Goal: Transaction & Acquisition: Book appointment/travel/reservation

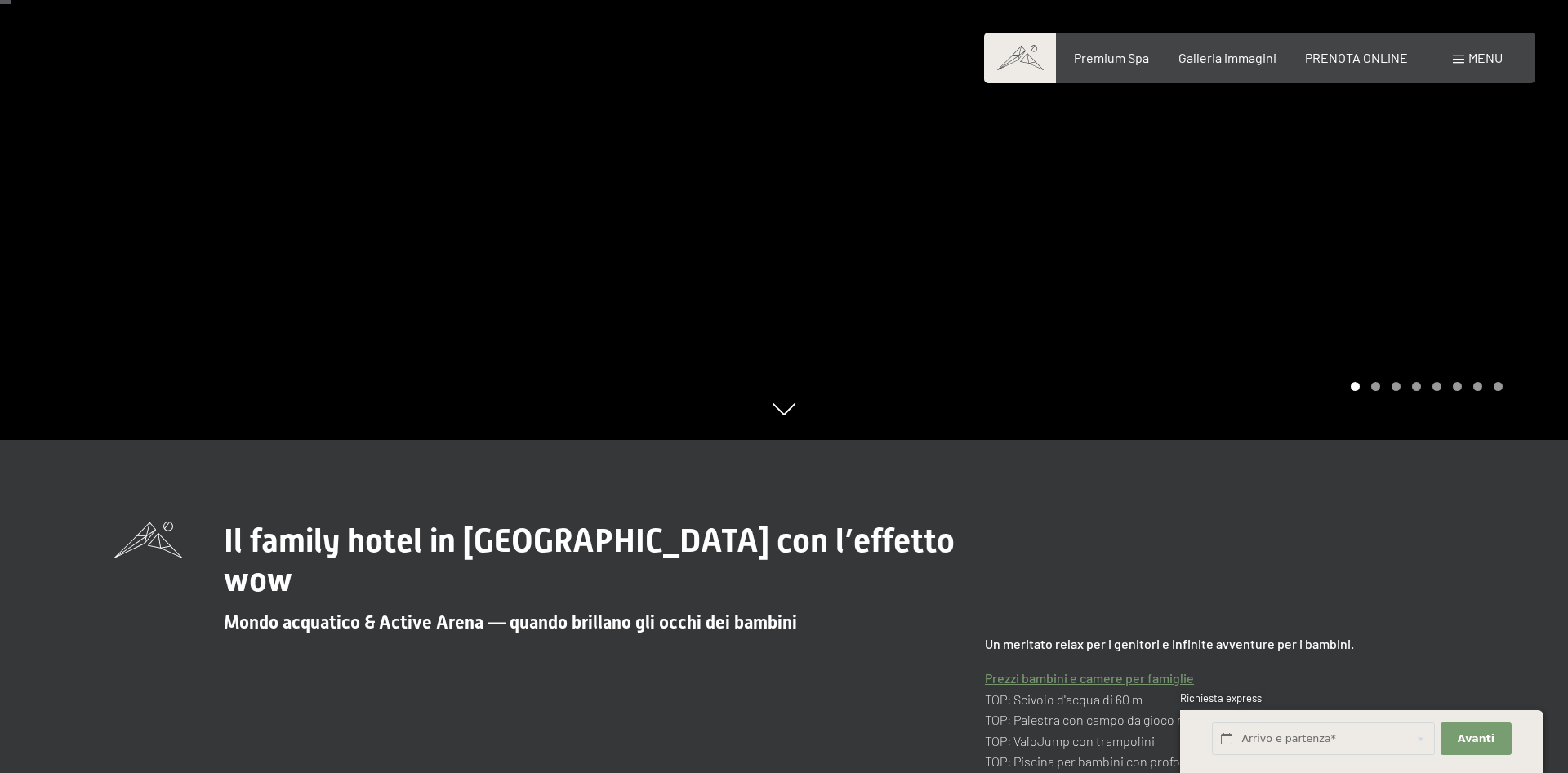
scroll to position [333, 0]
click at [1485, 732] on span "Avanti" at bounding box center [1477, 738] width 37 height 15
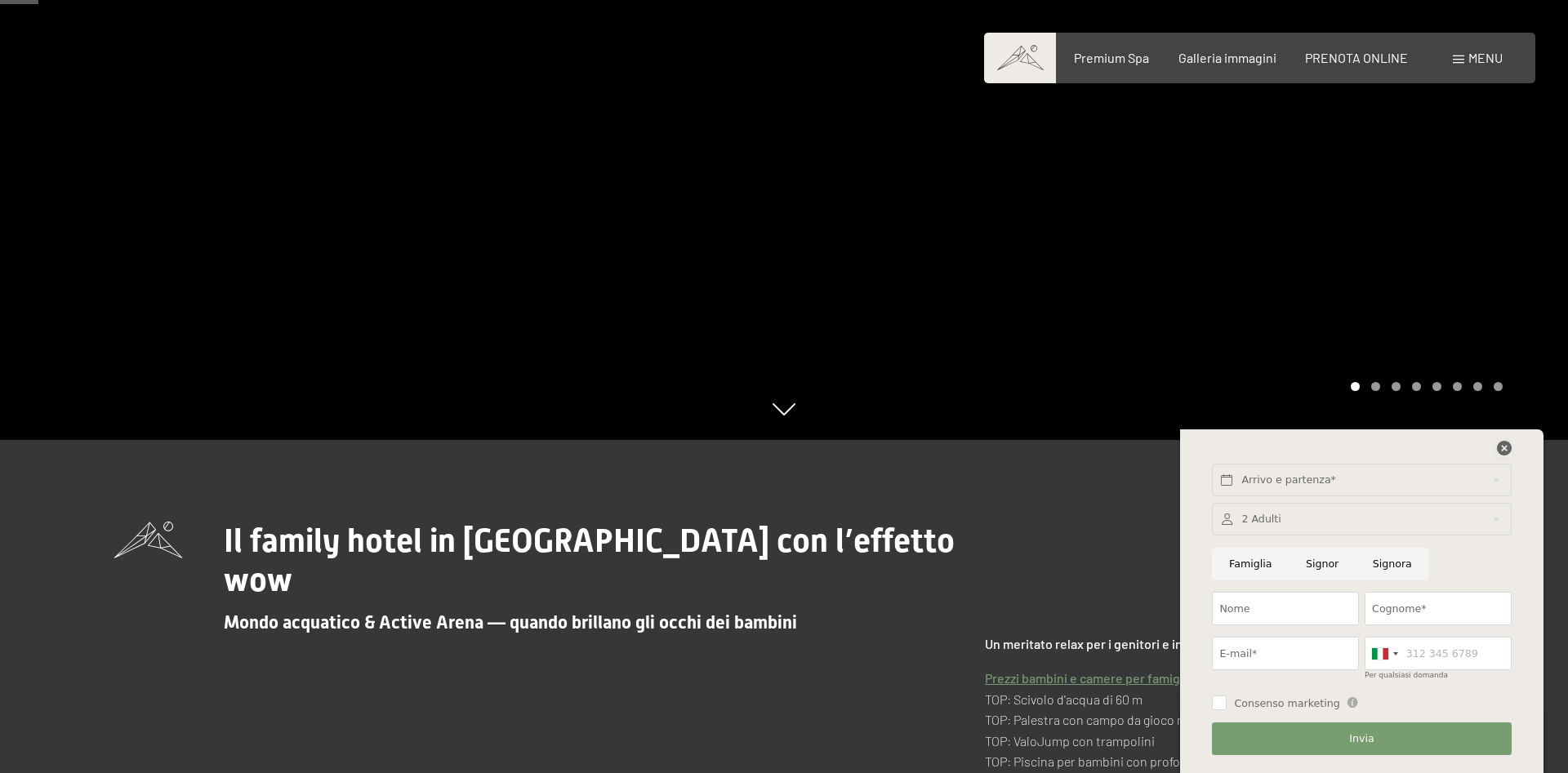
click at [1509, 445] on icon at bounding box center [1504, 448] width 15 height 15
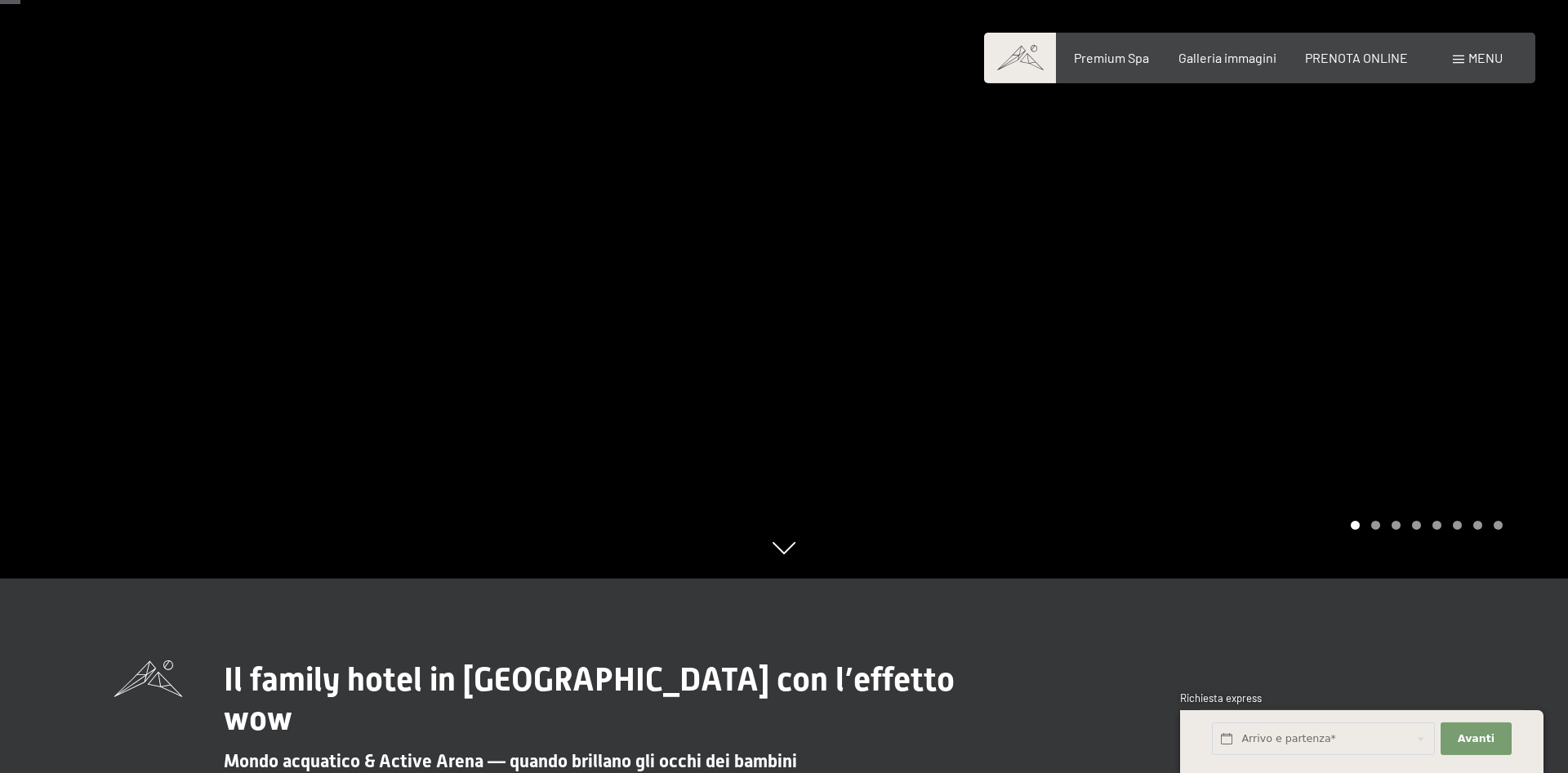
scroll to position [166, 0]
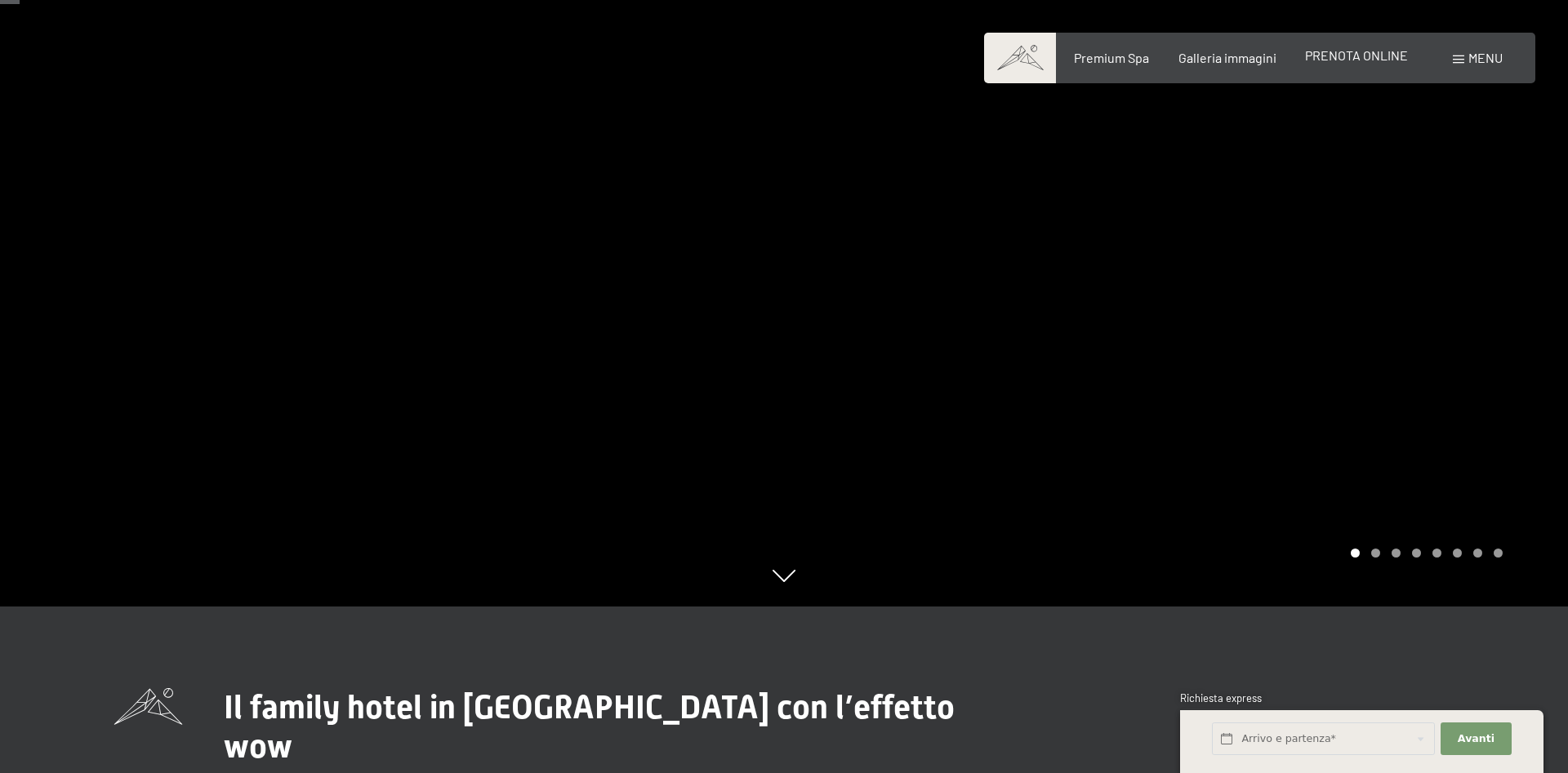
click at [1373, 59] on span "PRENOTA ONLINE" at bounding box center [1356, 55] width 103 height 16
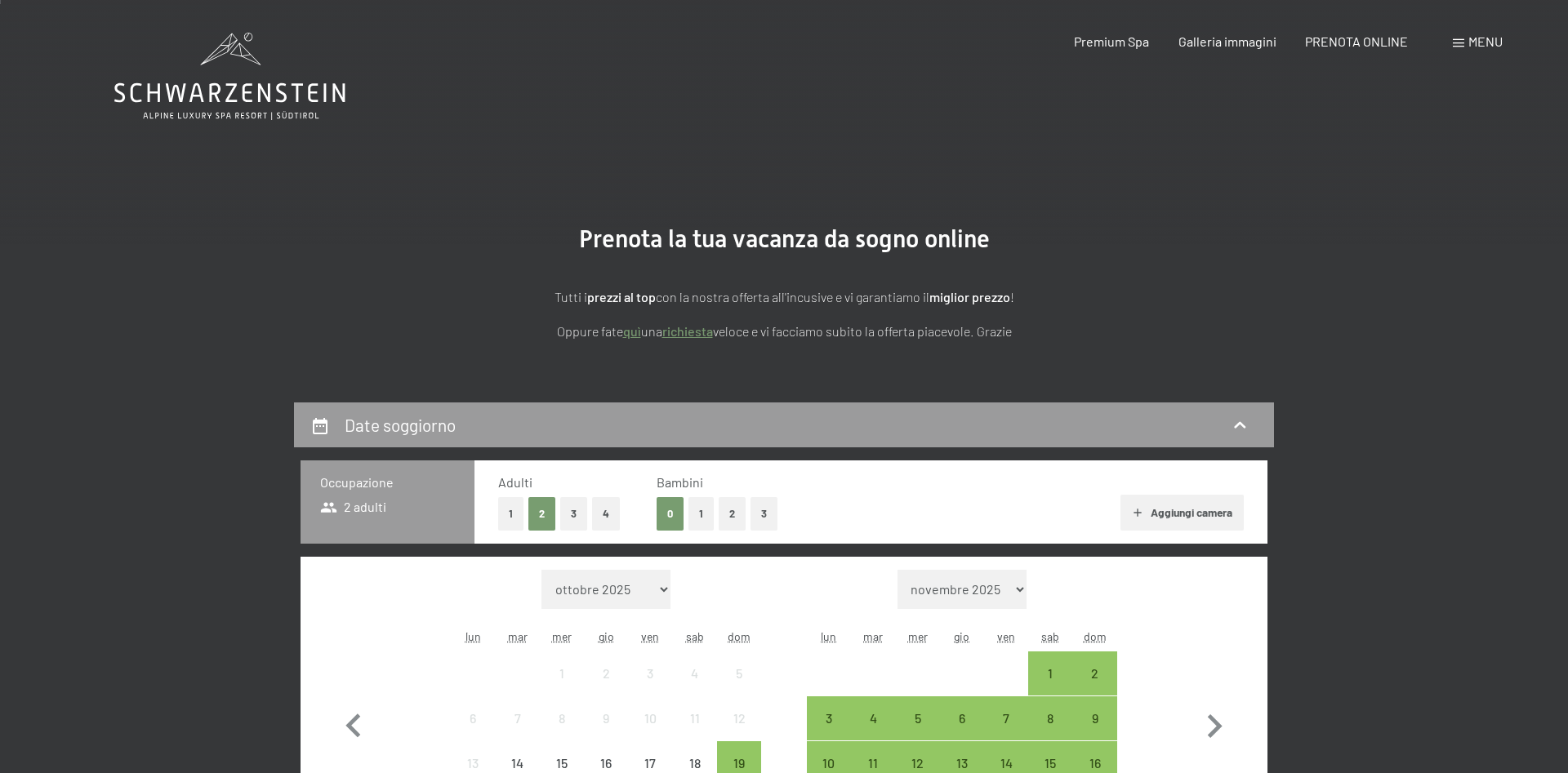
scroll to position [250, 0]
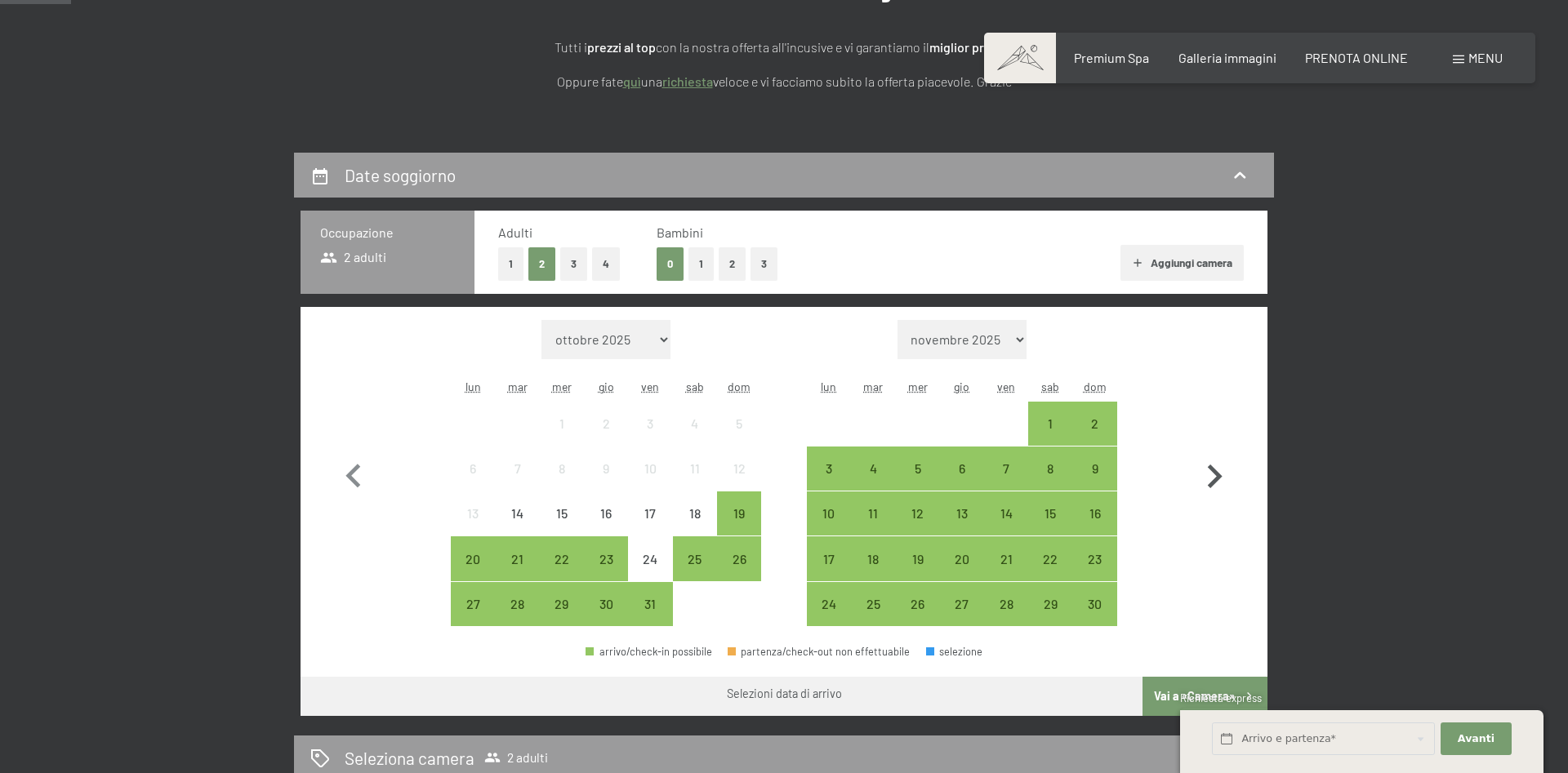
click at [1215, 470] on icon "button" at bounding box center [1215, 476] width 15 height 24
select select "[DATE]"
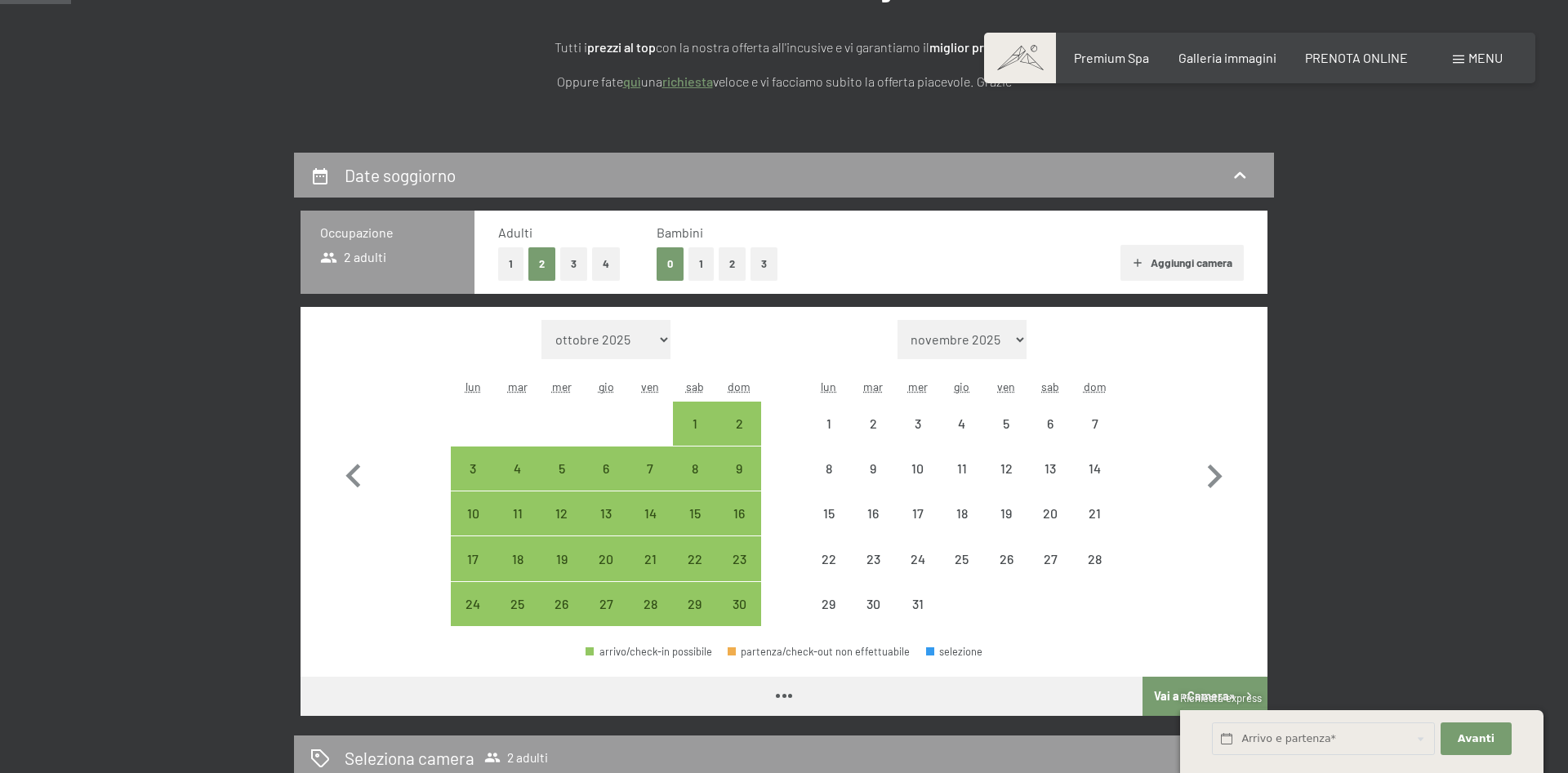
select select "[DATE]"
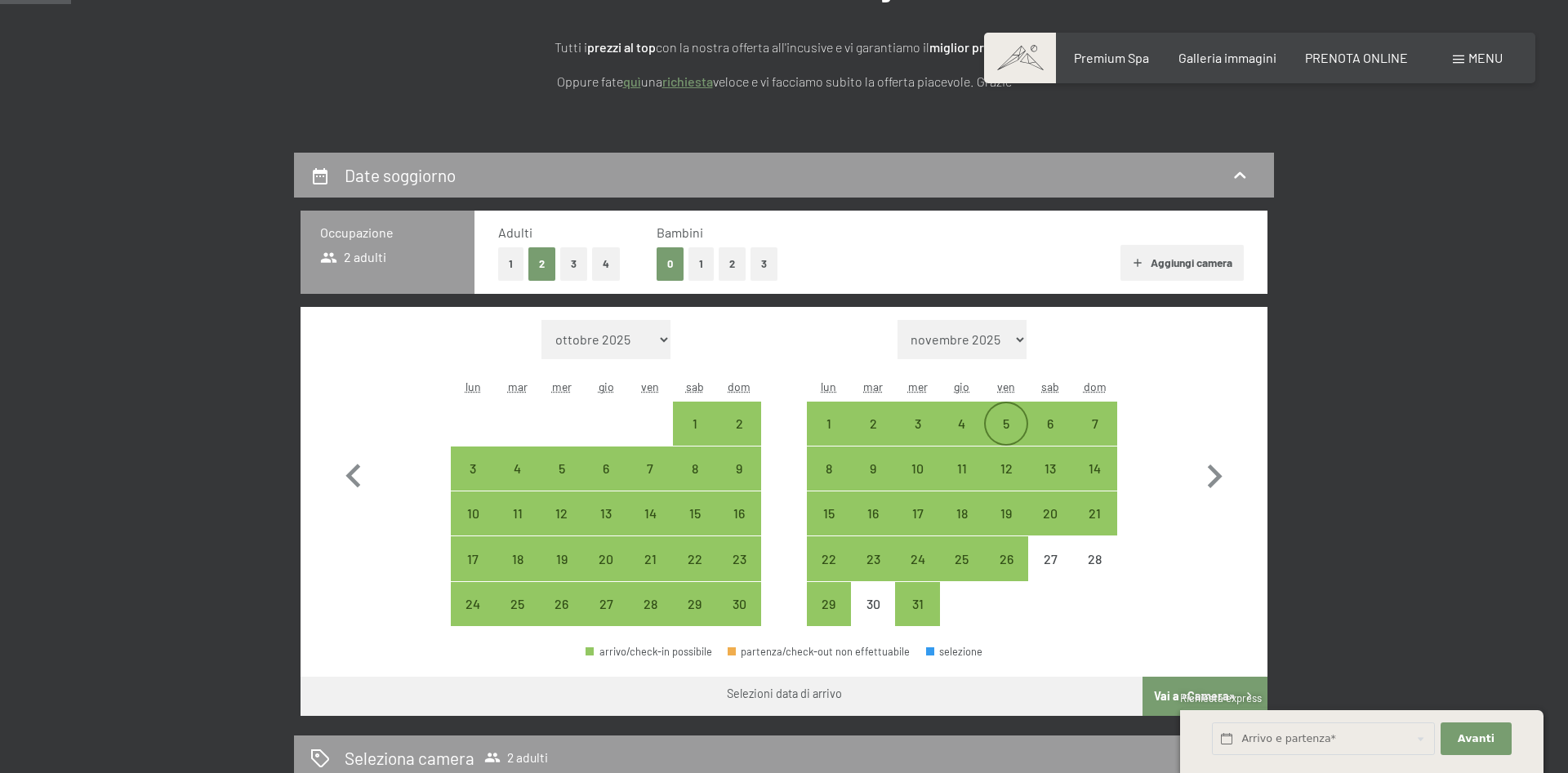
click at [1001, 426] on div "5" at bounding box center [1006, 437] width 41 height 41
select select "[DATE]"
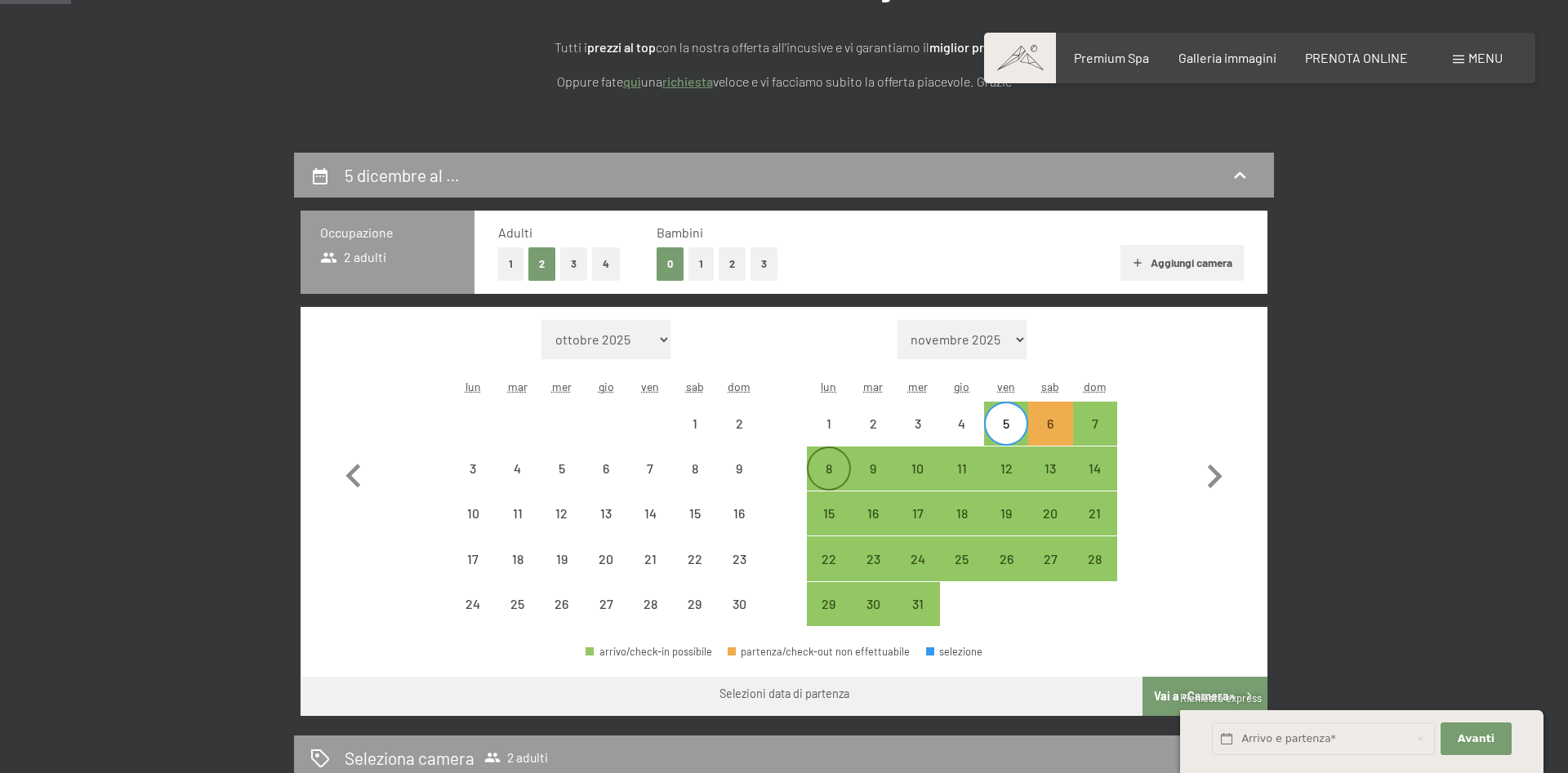
click at [820, 476] on div "8" at bounding box center [828, 482] width 41 height 41
select select "[DATE]"
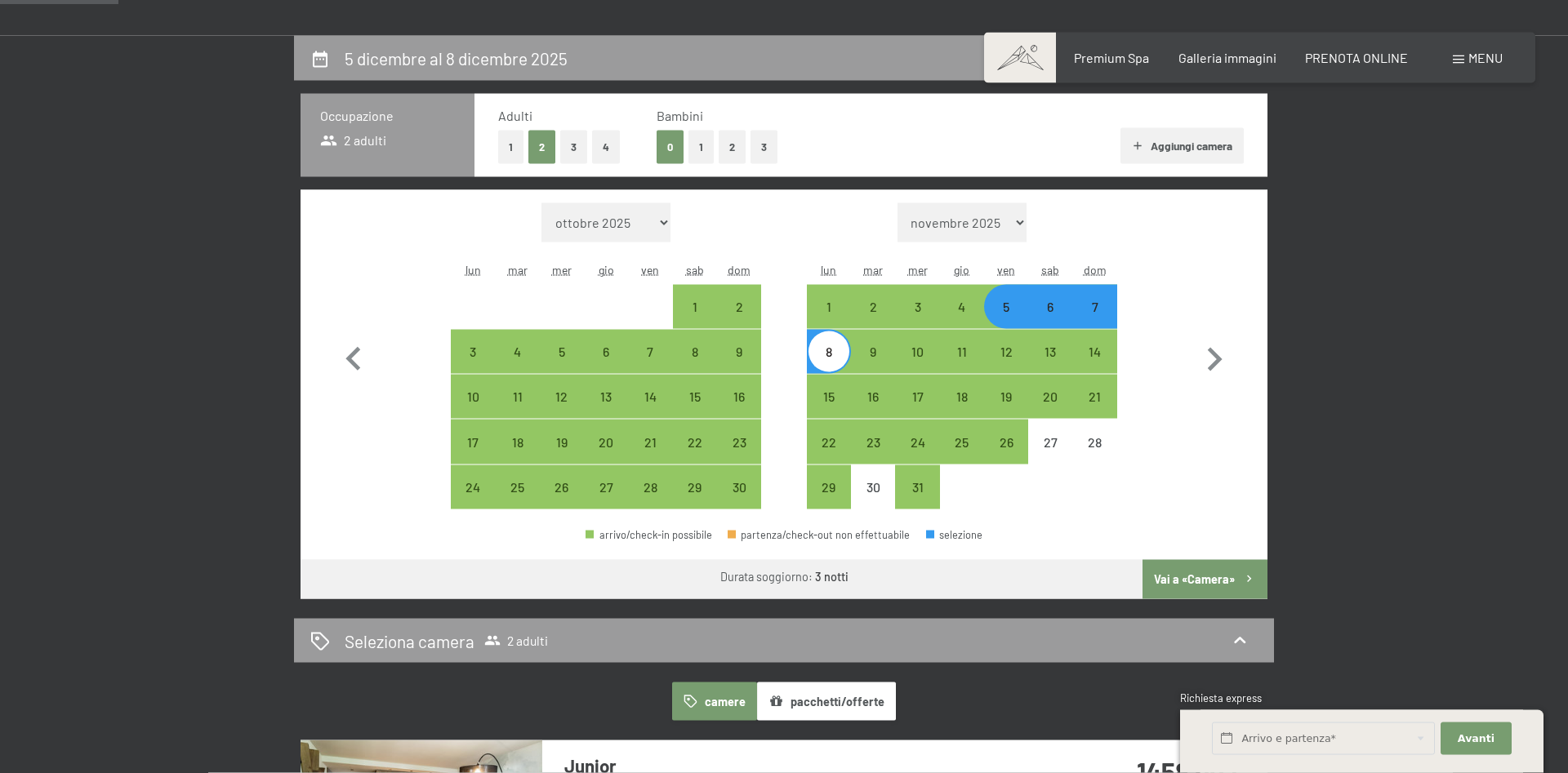
scroll to position [416, 0]
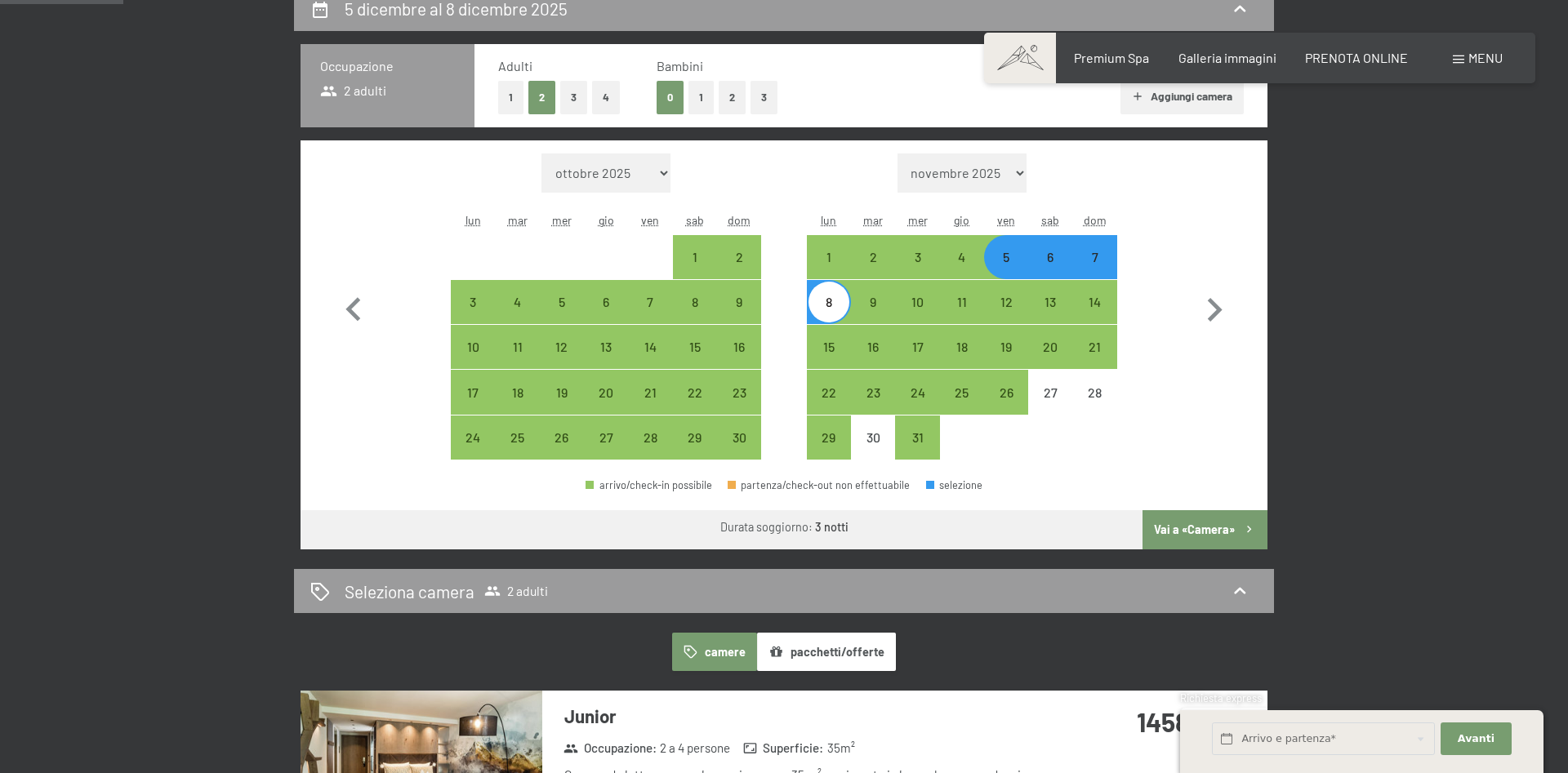
click at [695, 96] on button "1" at bounding box center [701, 98] width 26 height 34
select select "[DATE]"
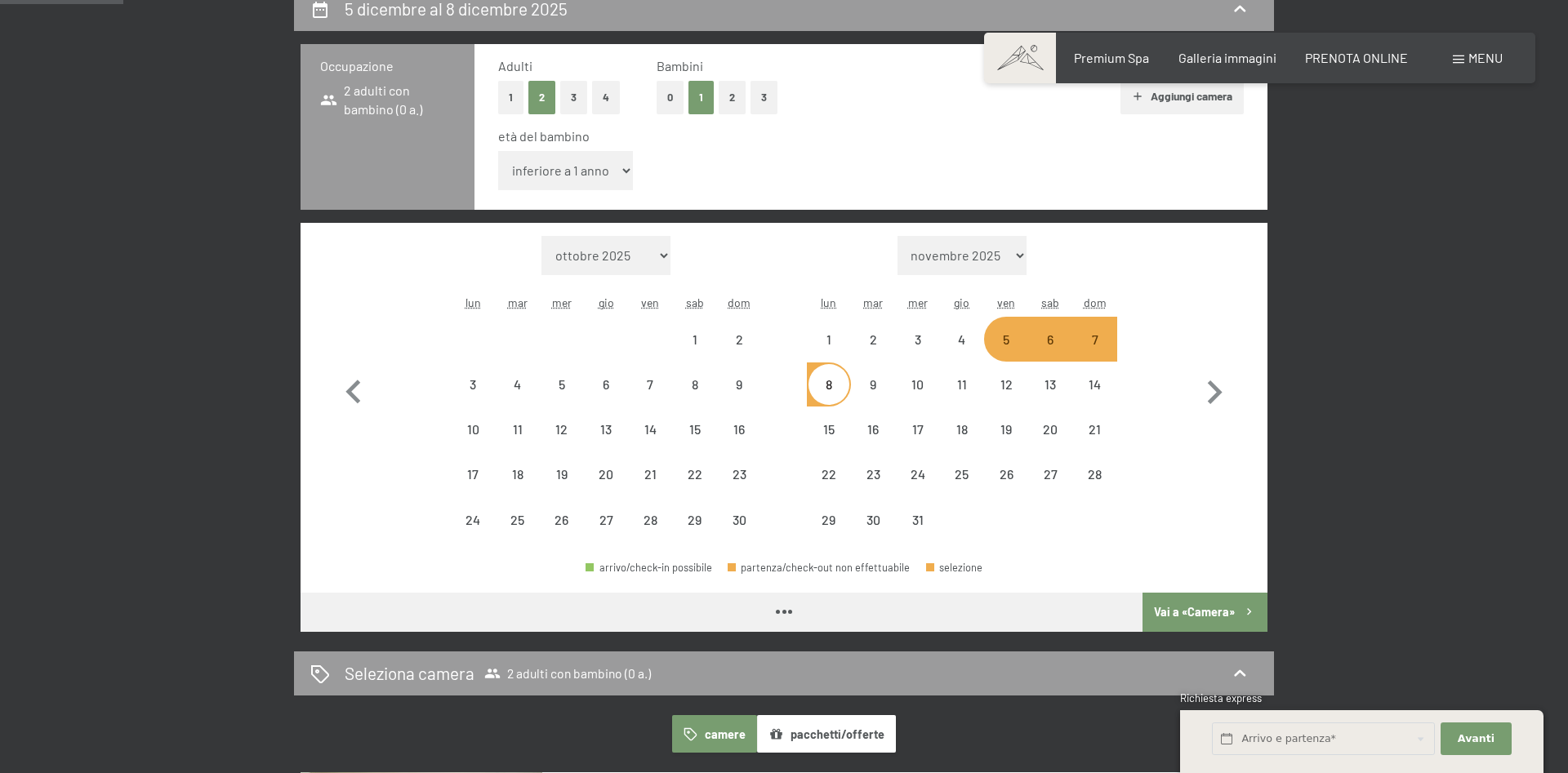
select select "[DATE]"
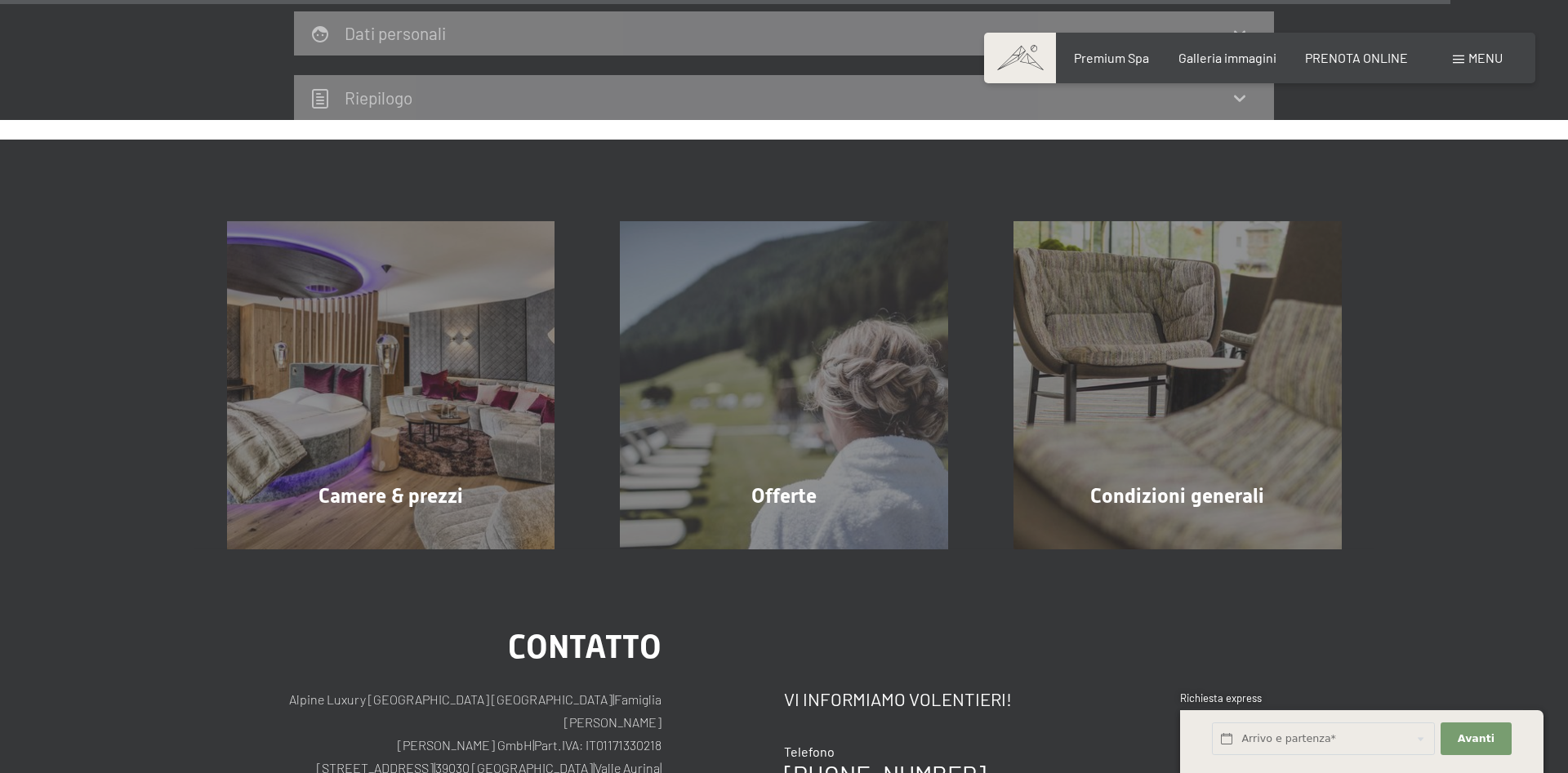
scroll to position [5430, 0]
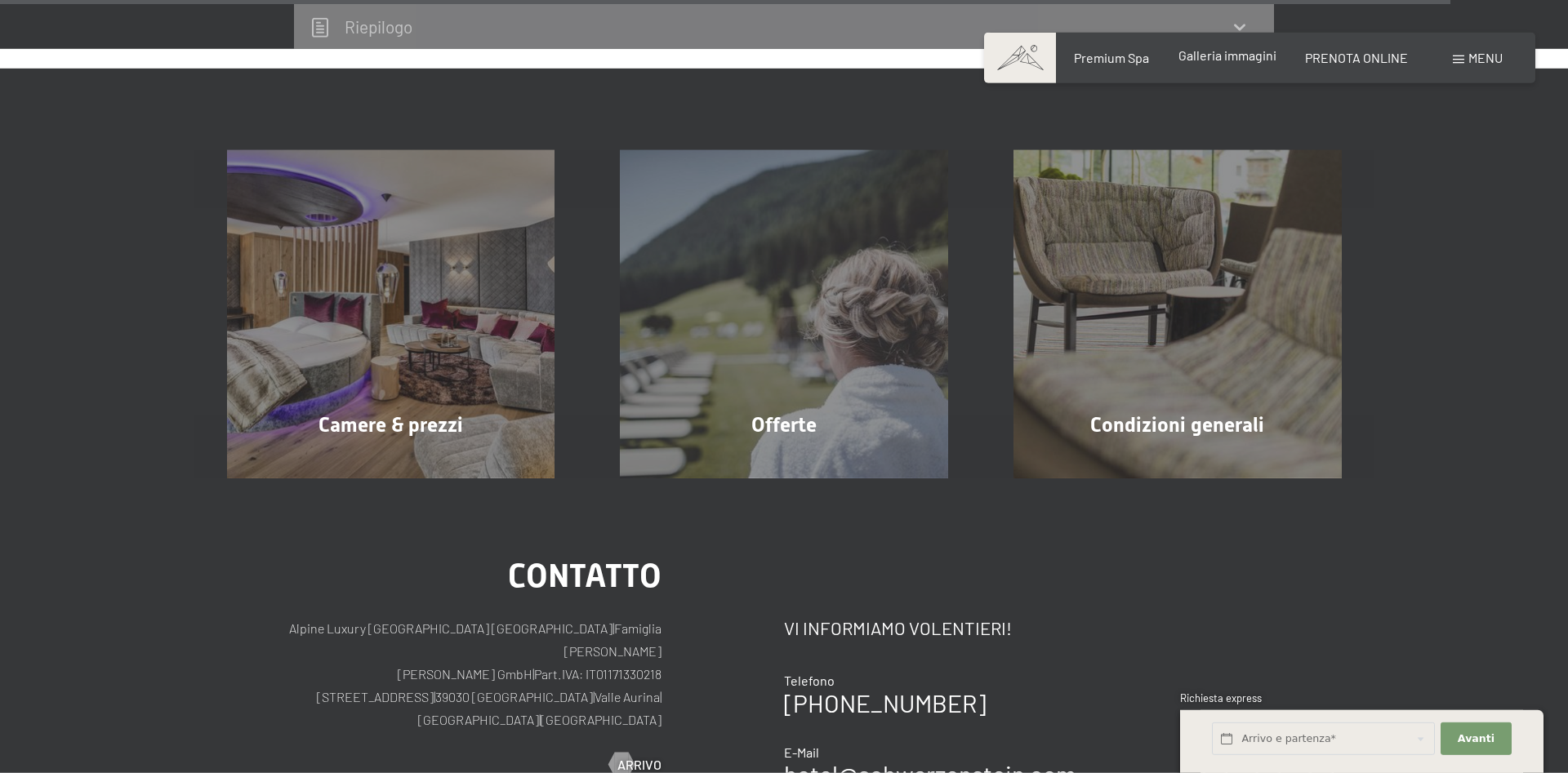
click at [1232, 58] on span "Galleria immagini" at bounding box center [1227, 55] width 98 height 16
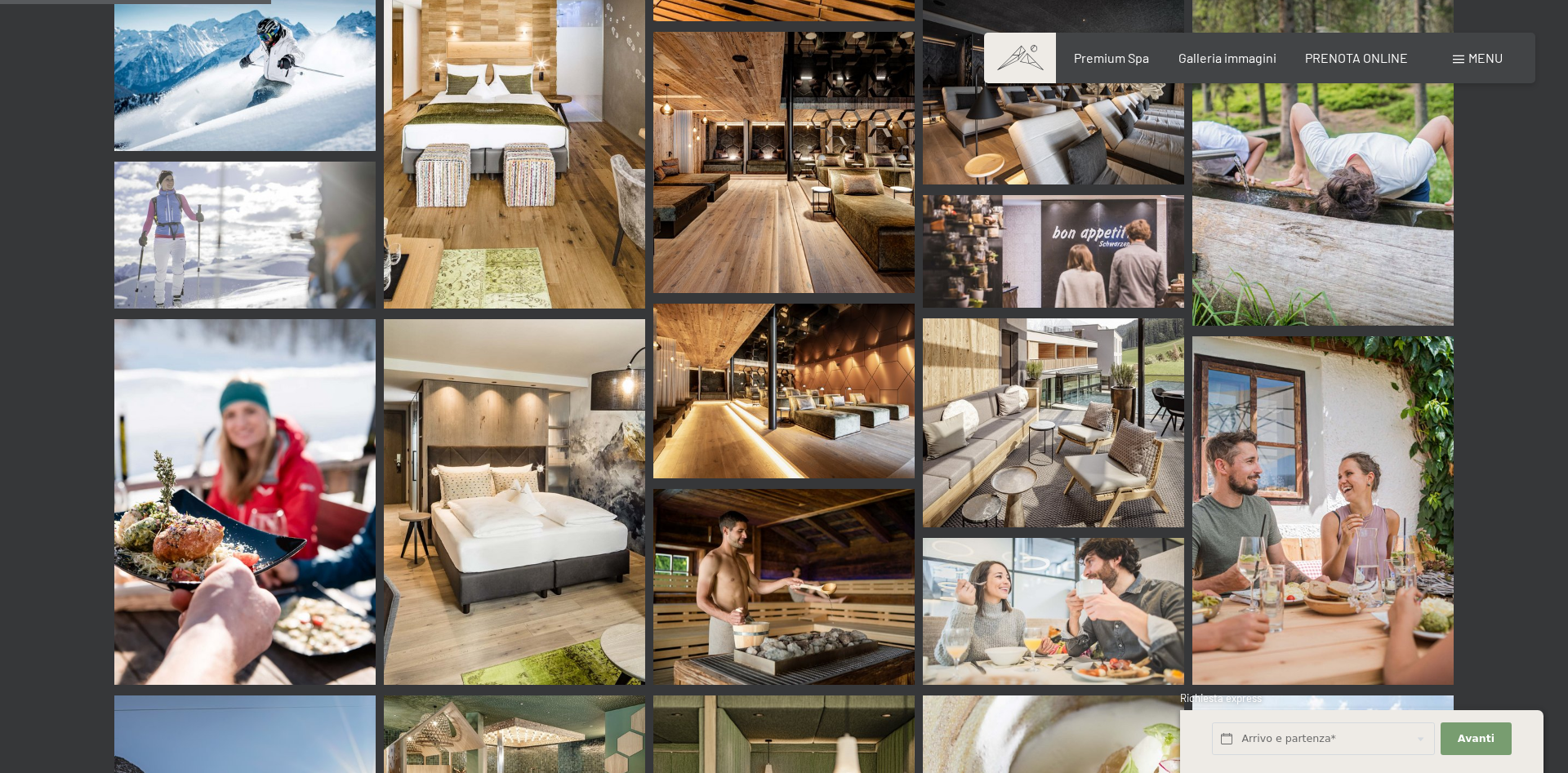
scroll to position [3330, 0]
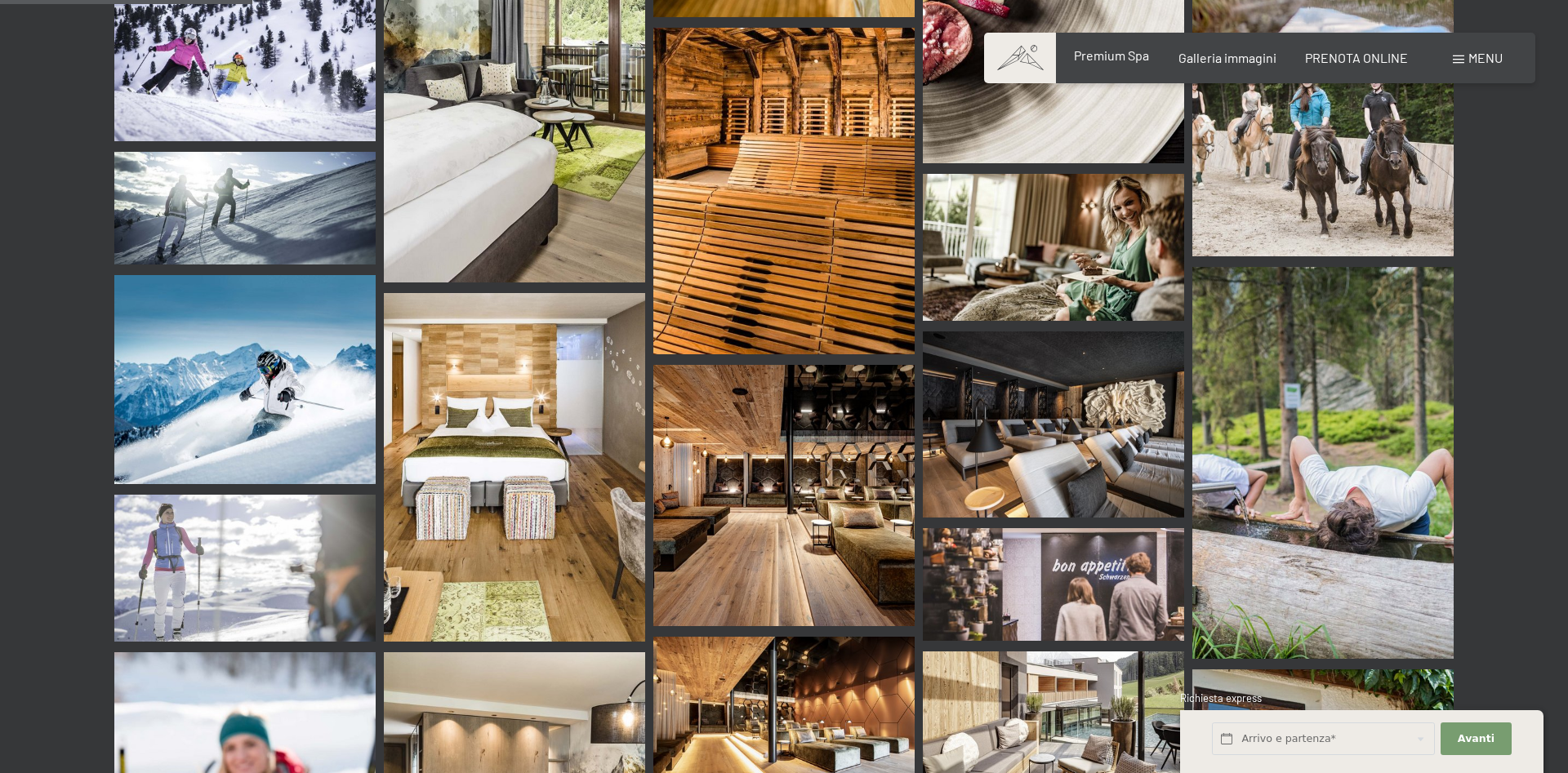
click at [1113, 58] on span "Premium Spa" at bounding box center [1111, 55] width 75 height 16
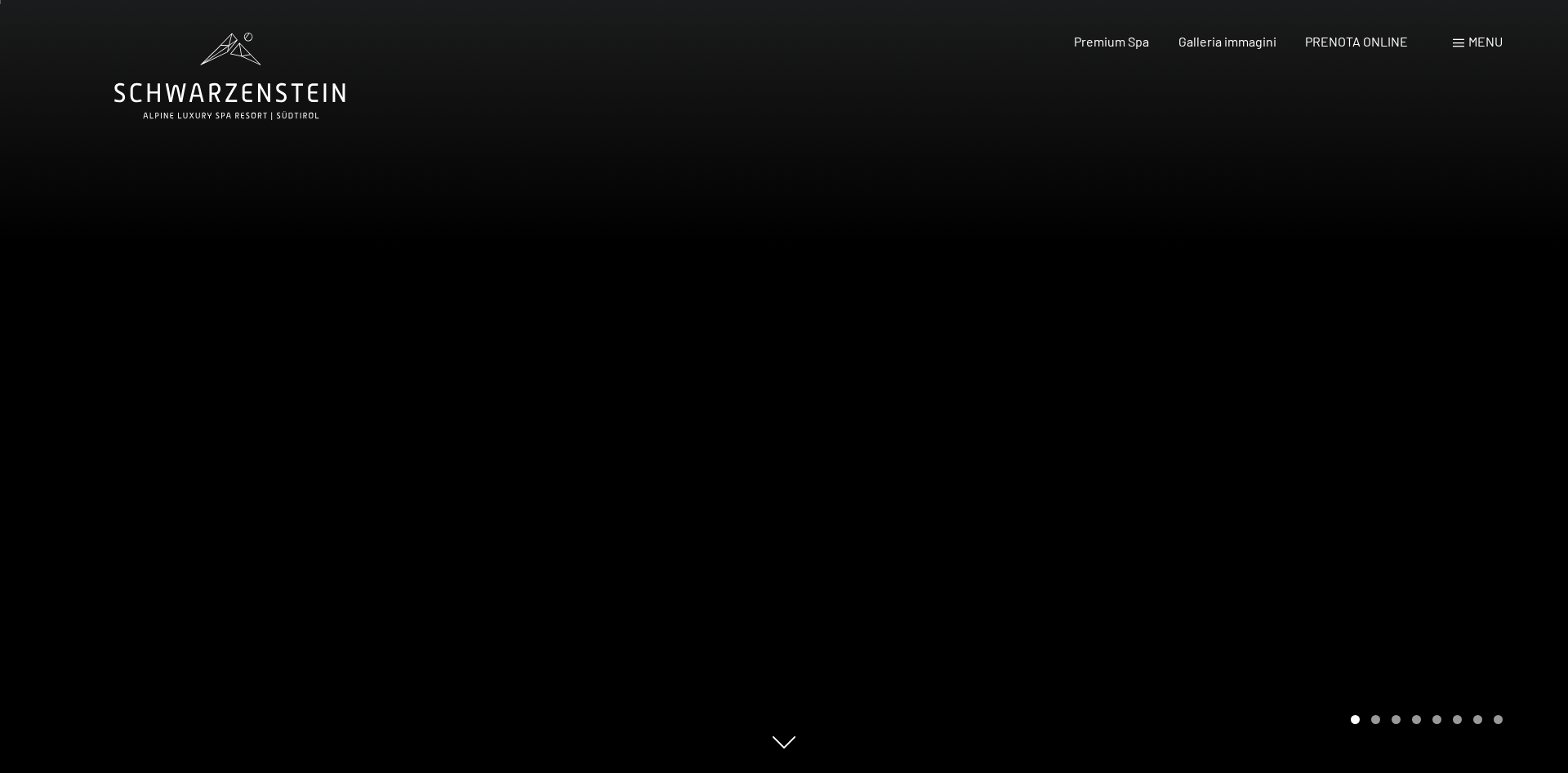
scroll to position [83, 0]
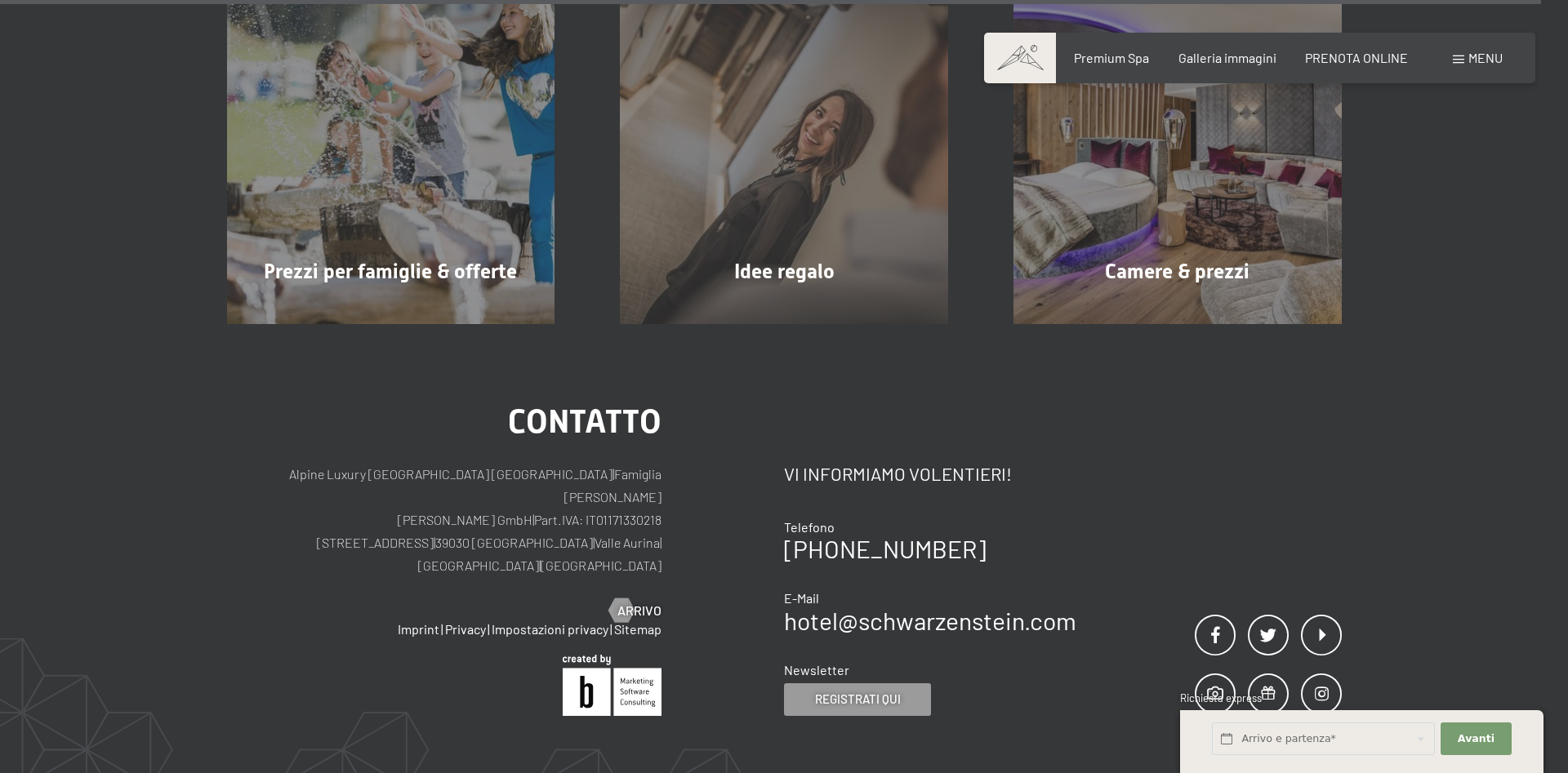
scroll to position [13353, 0]
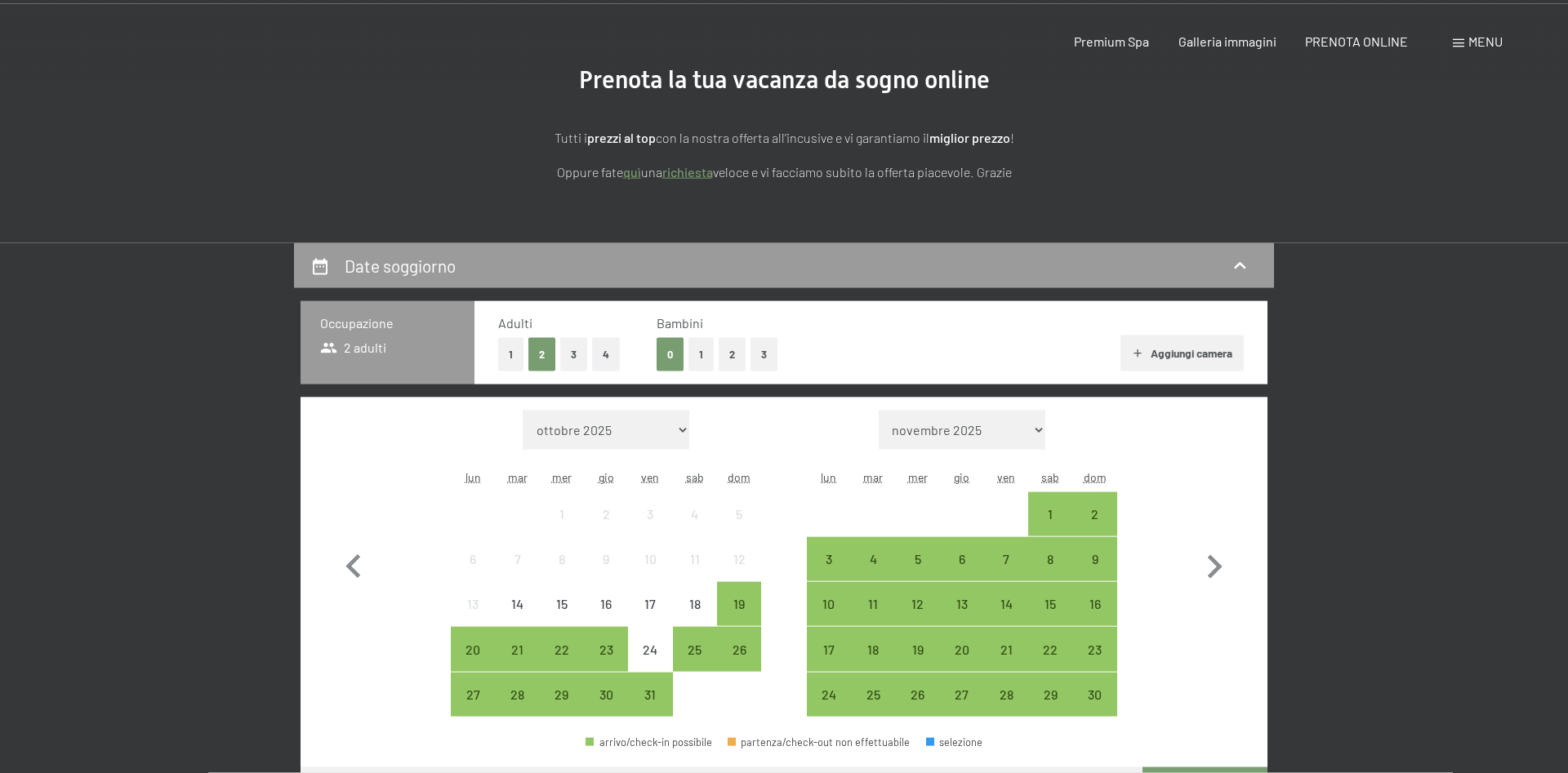
scroll to position [250, 0]
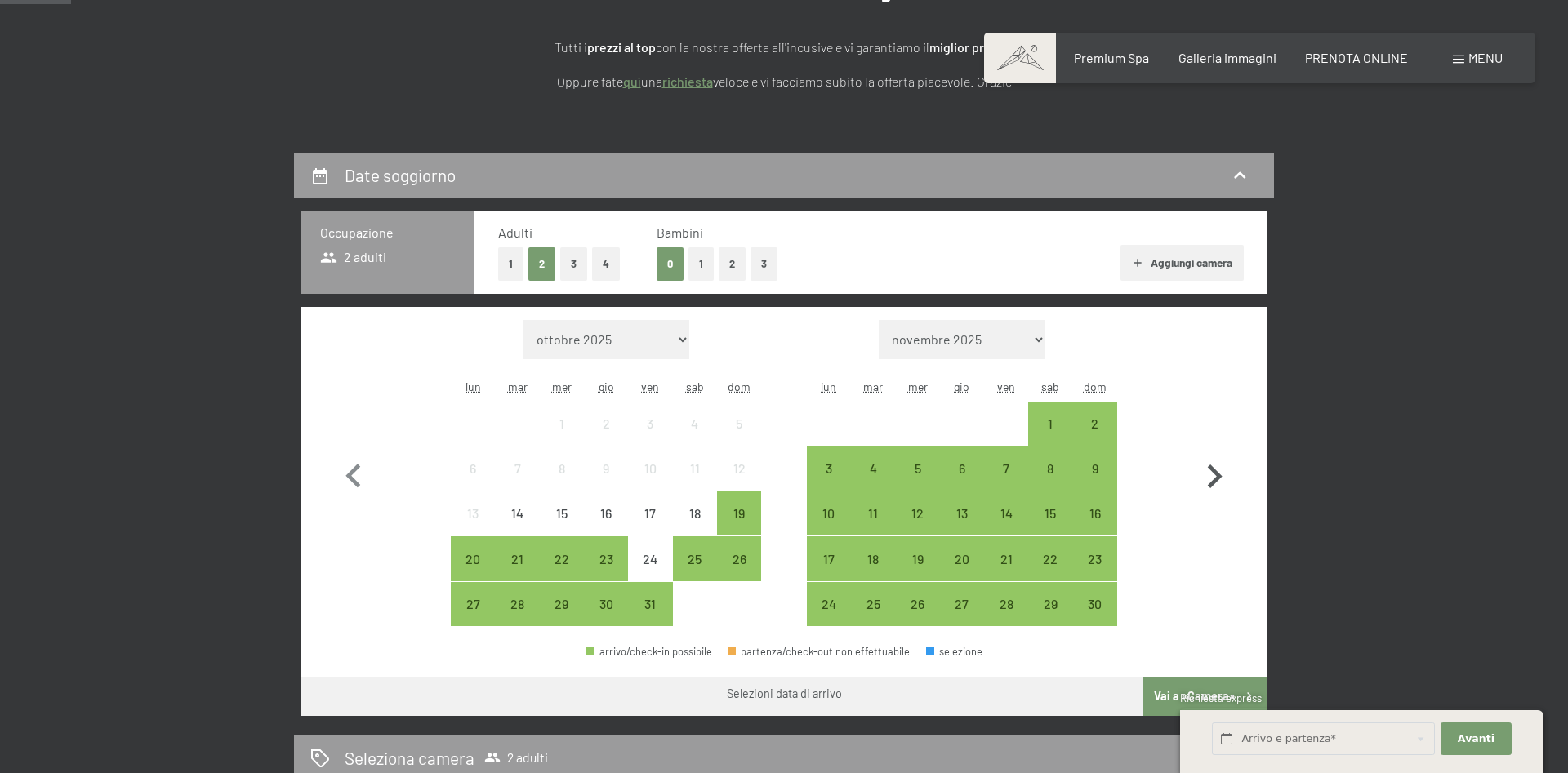
click at [1211, 475] on icon "button" at bounding box center [1215, 476] width 47 height 47
select select "[DATE]"
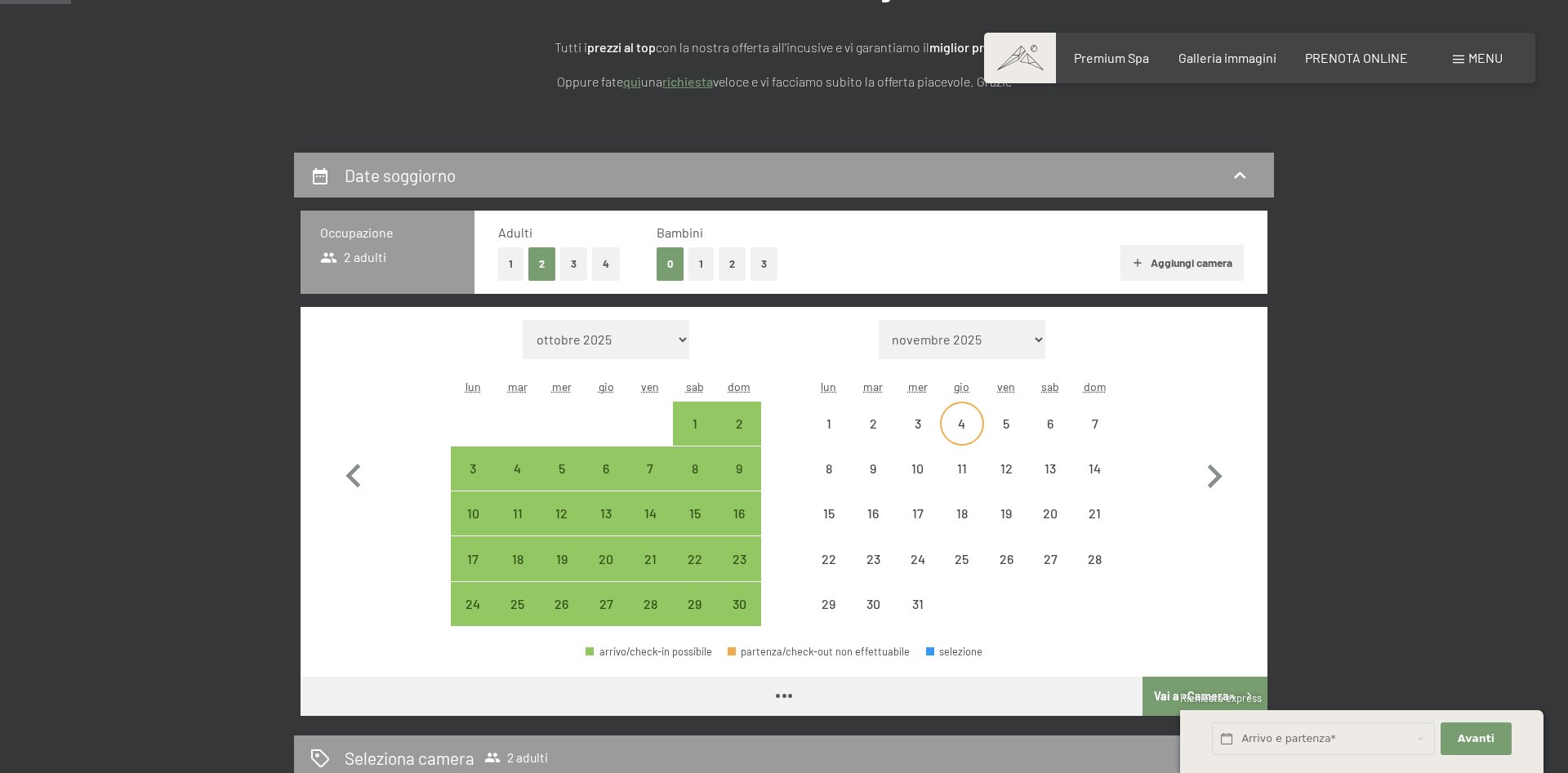
select select "[DATE]"
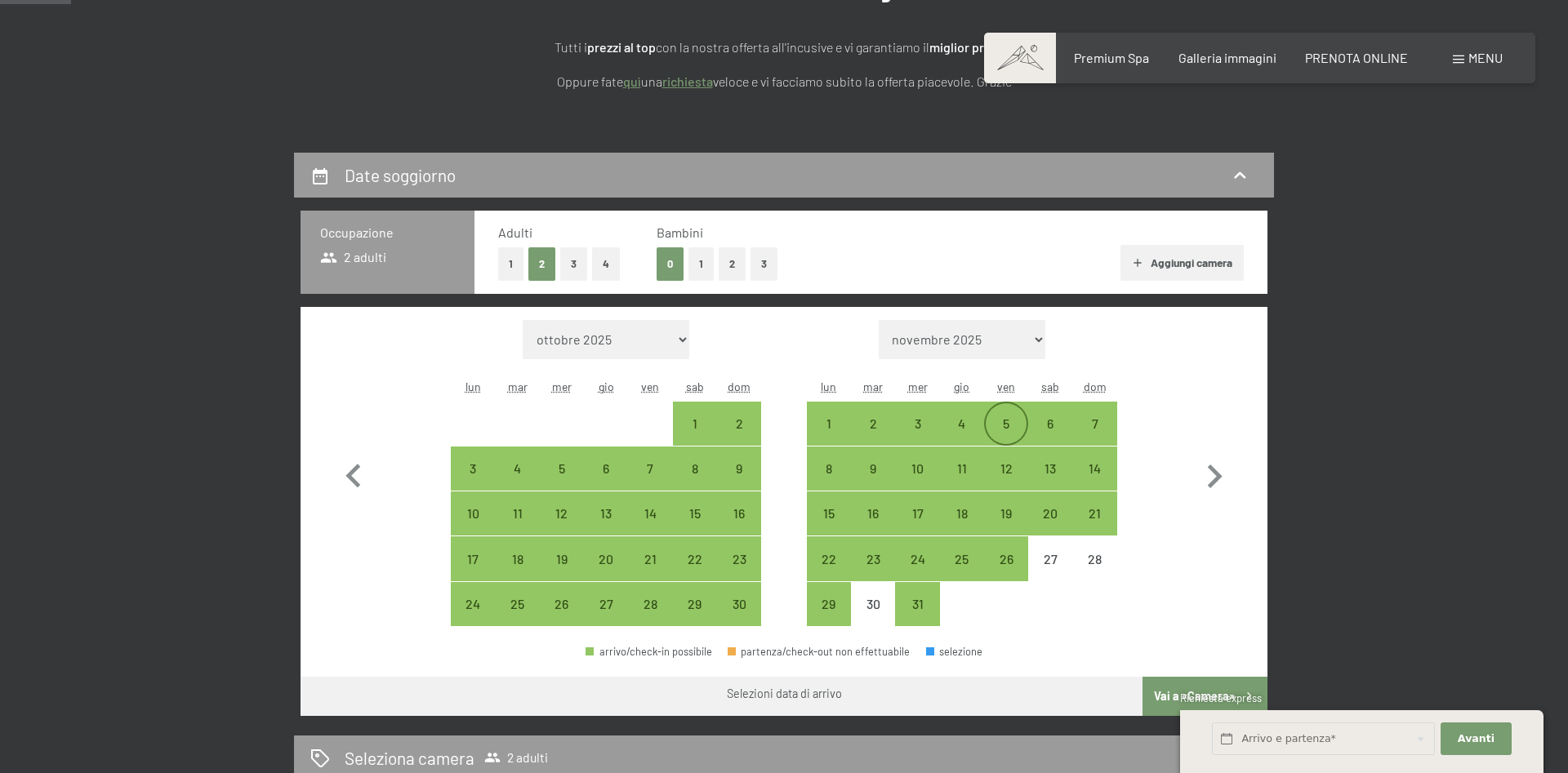
click at [1004, 423] on div "5" at bounding box center [1006, 437] width 41 height 41
select select "[DATE]"
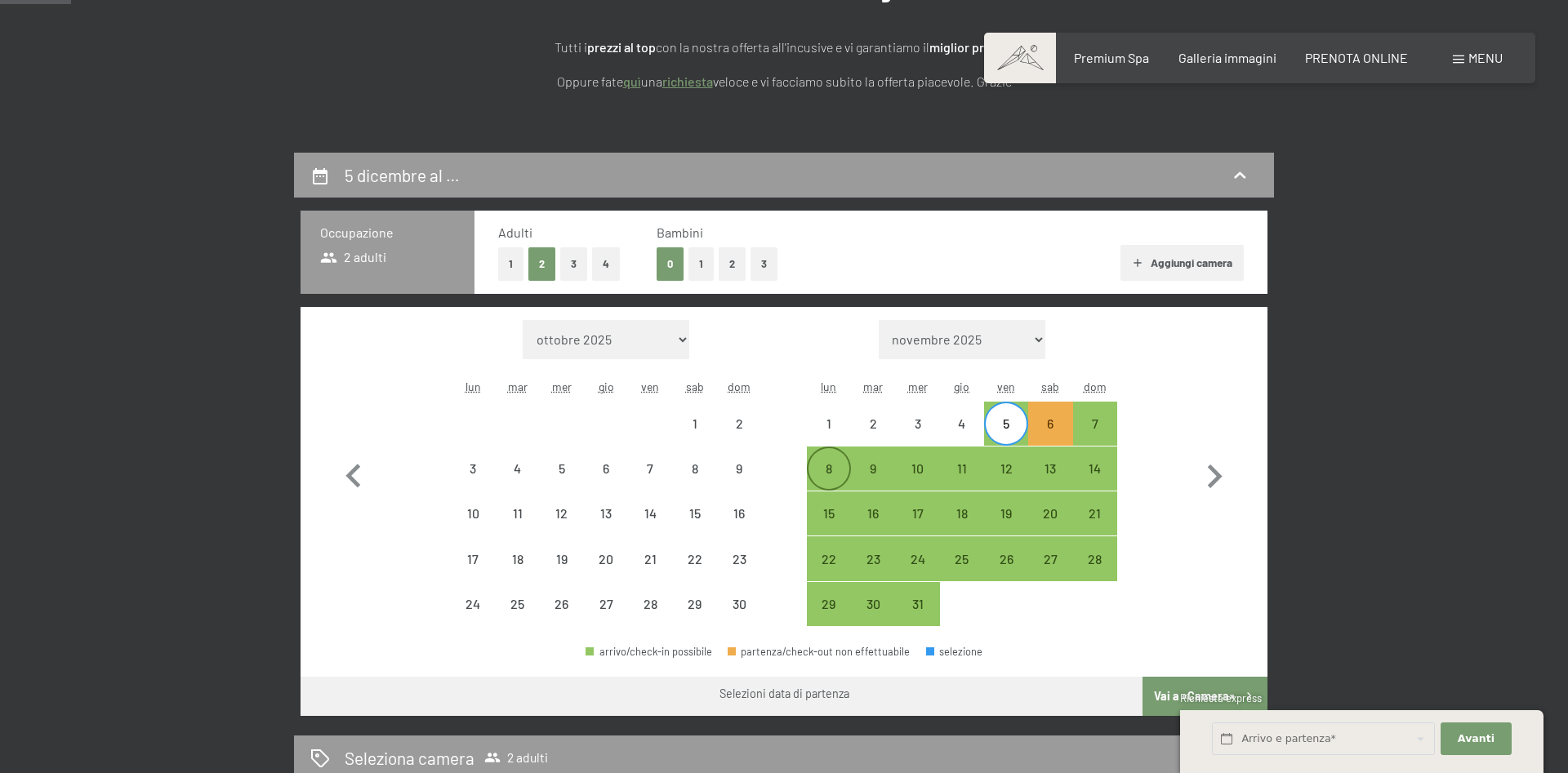
click at [835, 470] on div "8" at bounding box center [828, 482] width 41 height 41
select select "[DATE]"
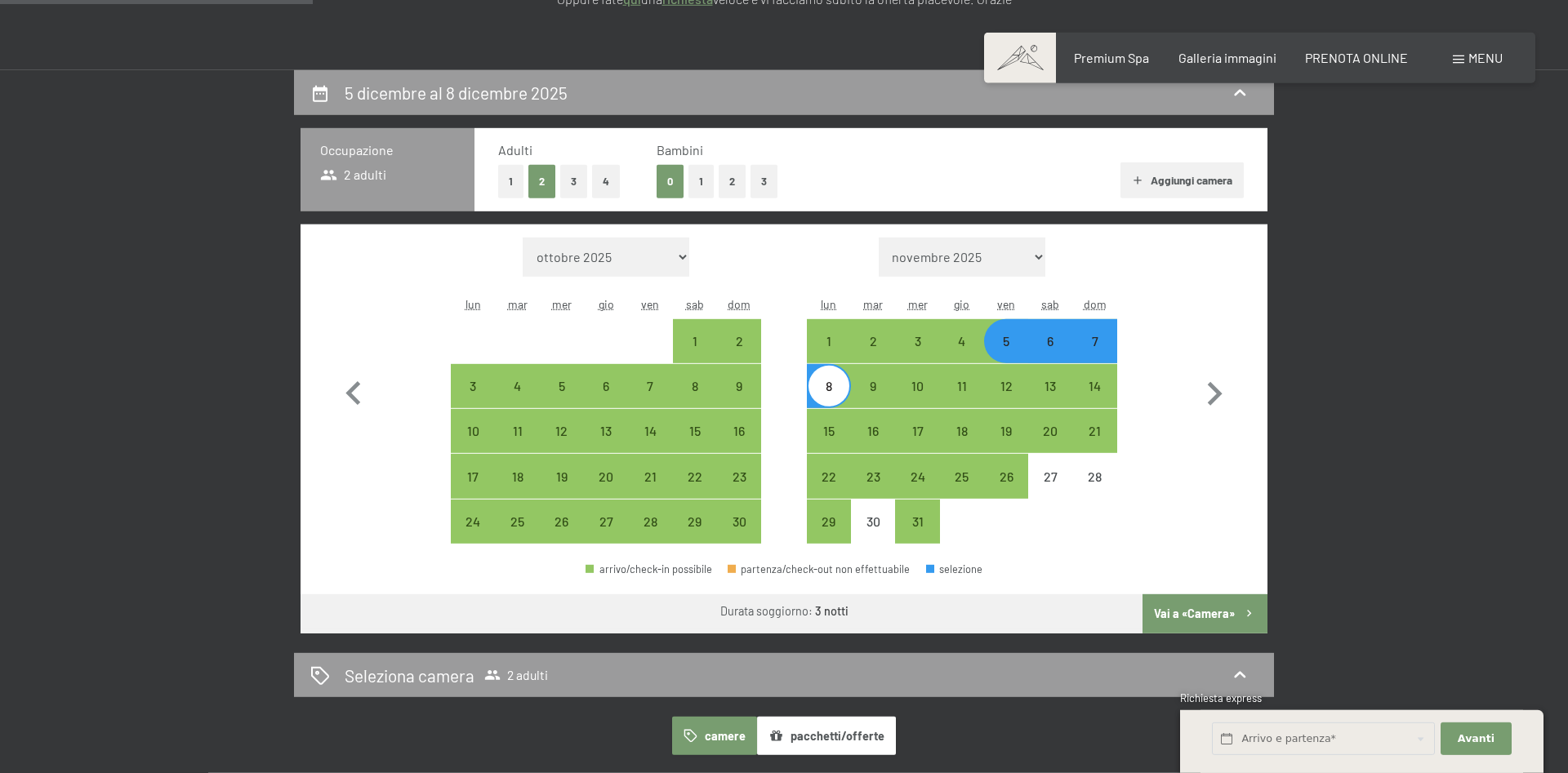
scroll to position [333, 0]
click at [701, 183] on button "1" at bounding box center [701, 181] width 26 height 34
select select "[DATE]"
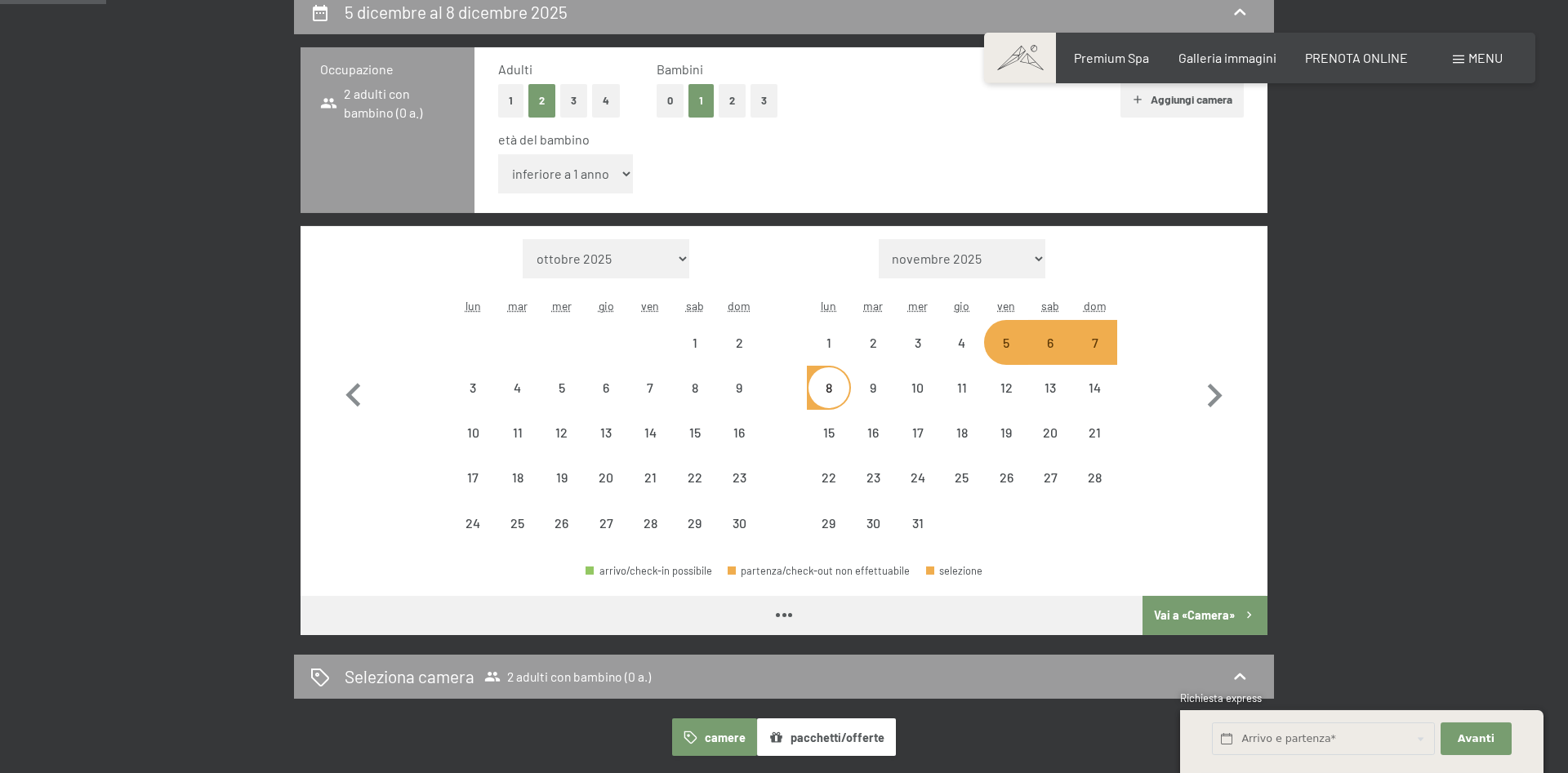
scroll to position [583, 0]
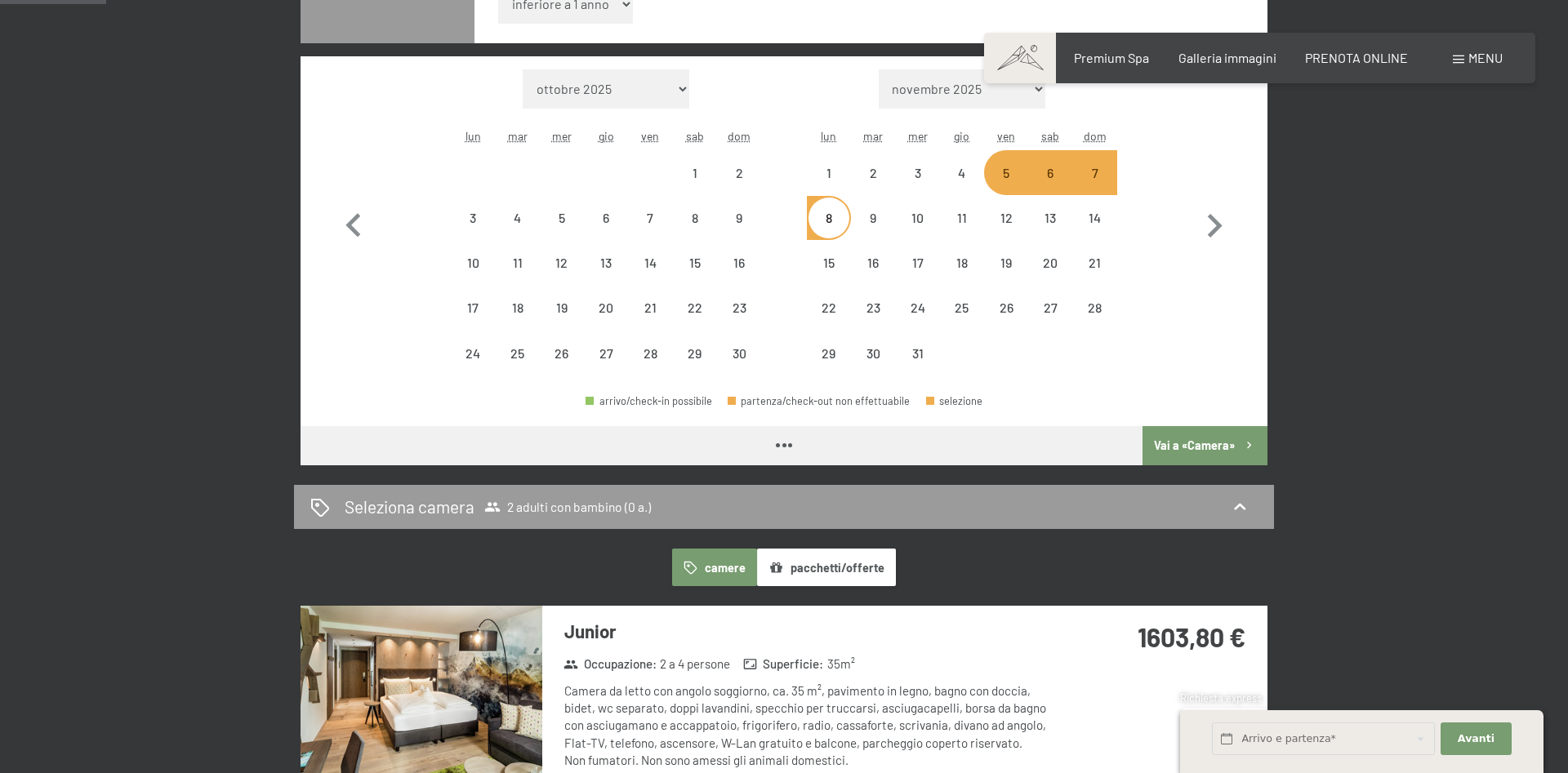
select select "[DATE]"
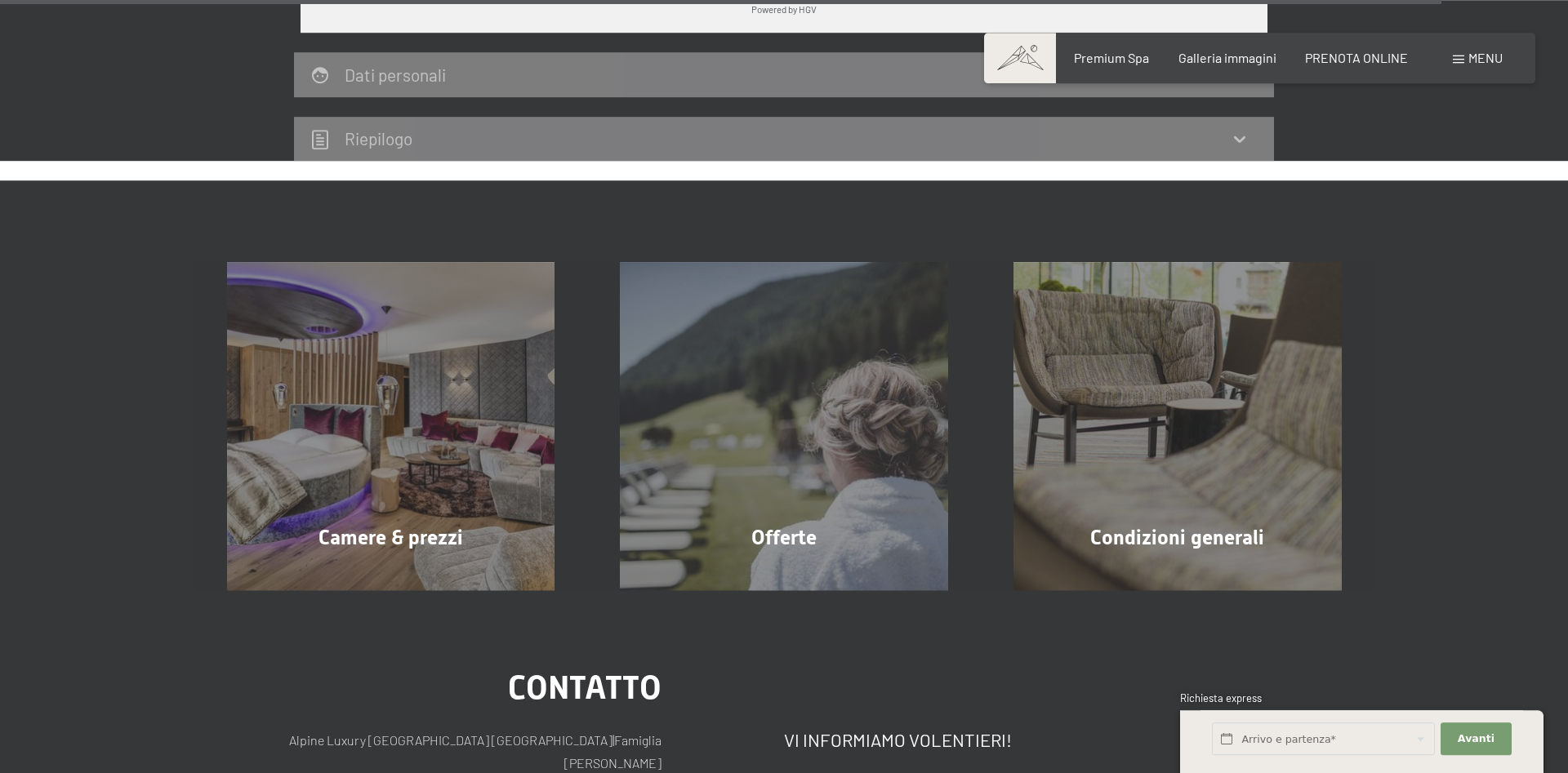
scroll to position [5870, 0]
